Goal: Use online tool/utility: Utilize a website feature to perform a specific function

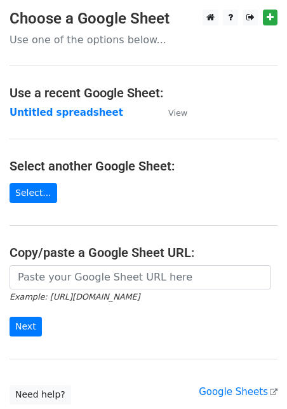
click at [78, 263] on main "Choose a Google Sheet Use one of the options below... Use a recent Google Sheet…" at bounding box center [143, 207] width 287 height 395
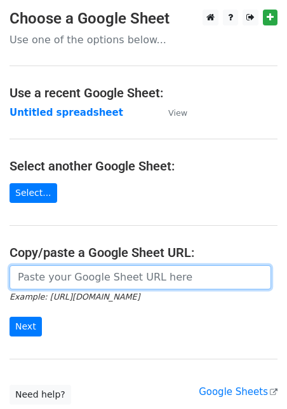
click at [72, 273] on input "url" at bounding box center [141, 277] width 262 height 24
paste input "[URL][DOMAIN_NAME]"
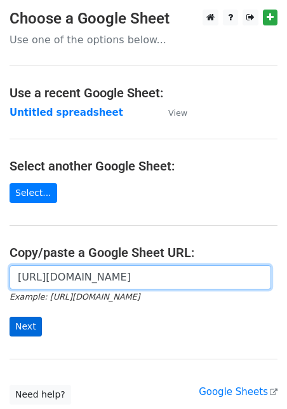
type input "[URL][DOMAIN_NAME]"
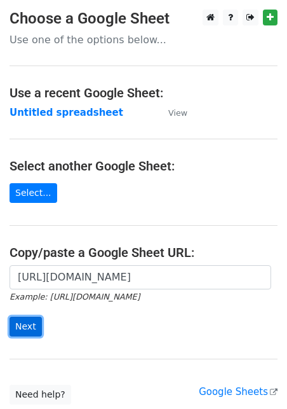
scroll to position [0, 0]
click at [27, 325] on input "Next" at bounding box center [26, 327] width 32 height 20
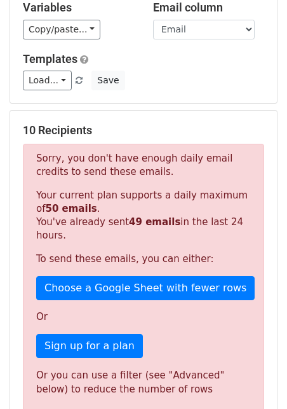
scroll to position [88, 0]
